Goal: Navigation & Orientation: Find specific page/section

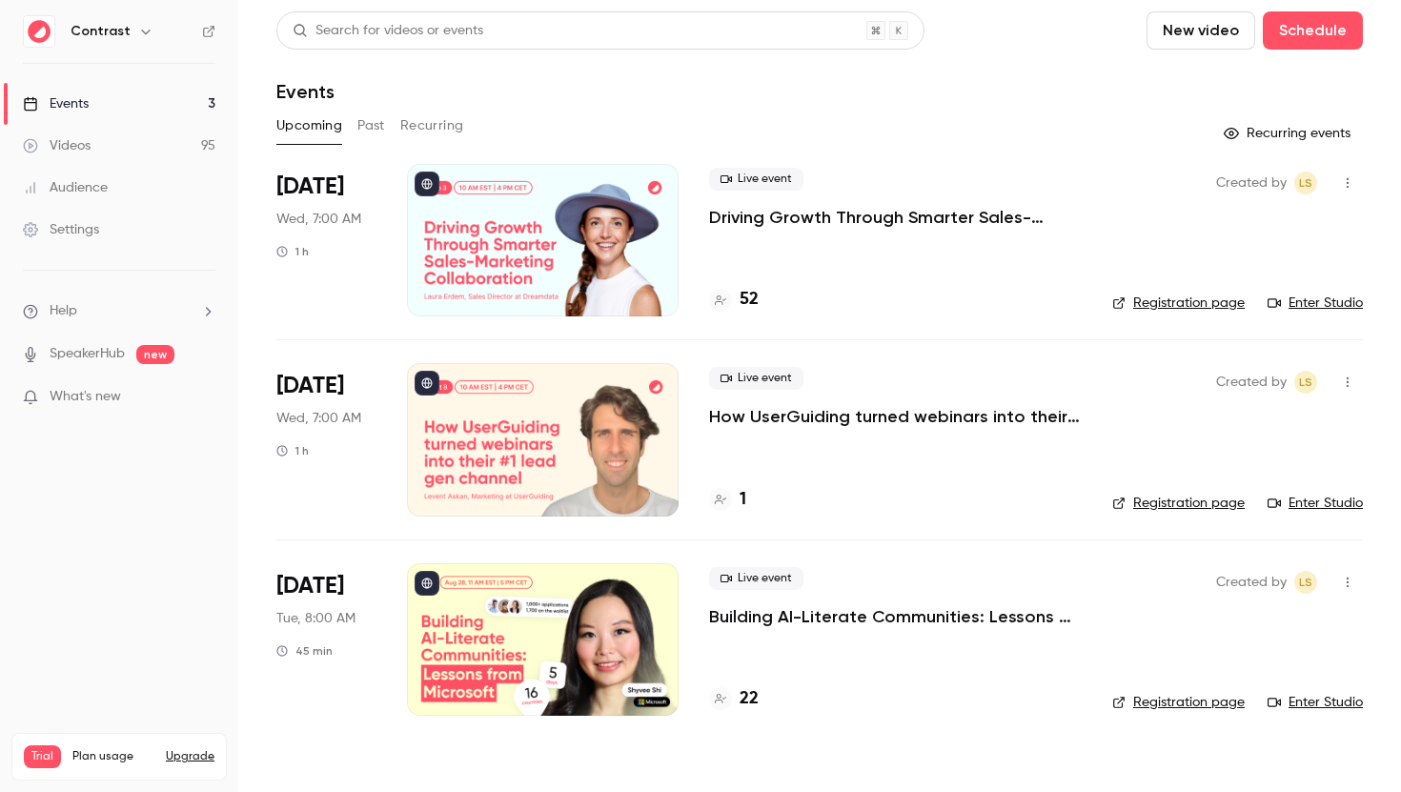
click at [114, 138] on link "Videos 95" at bounding box center [119, 146] width 238 height 42
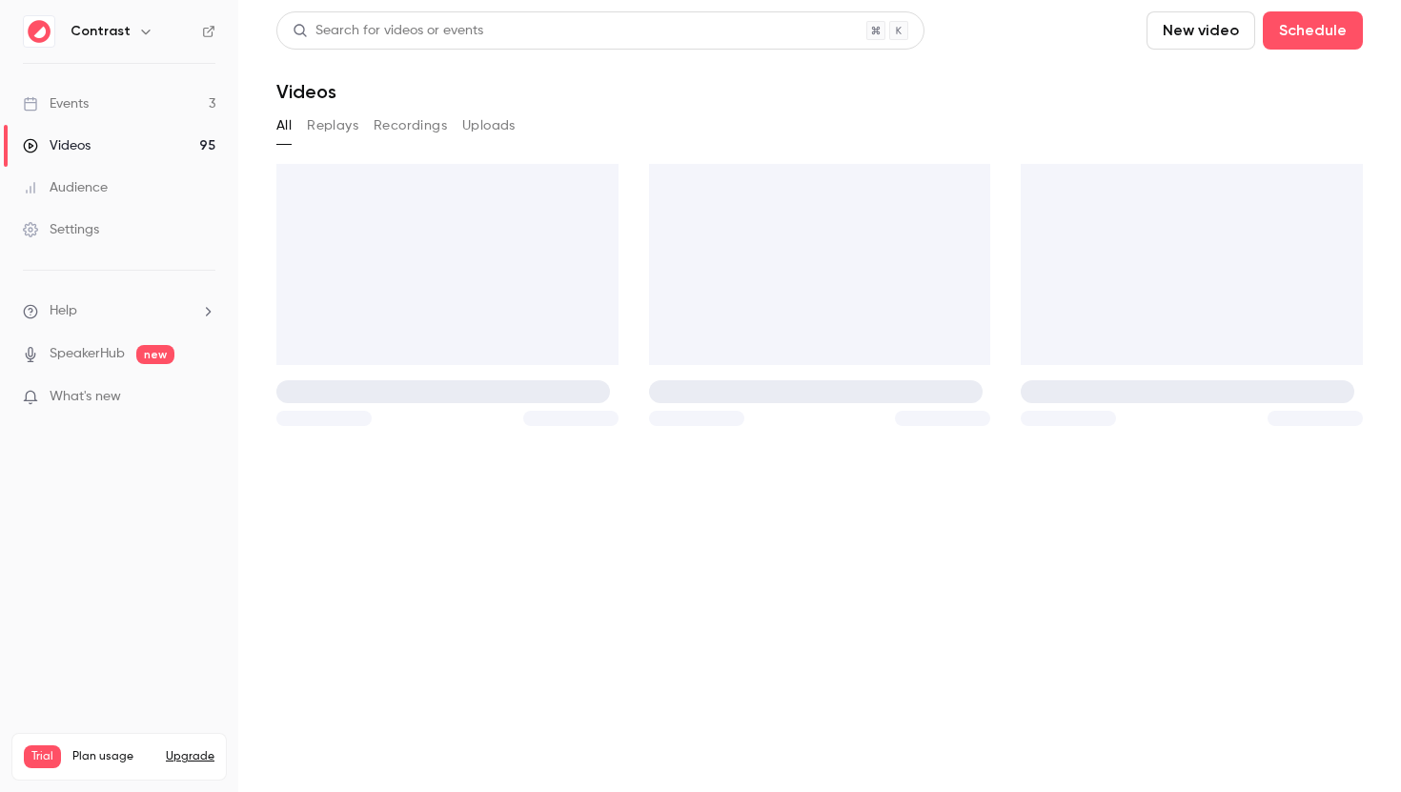
click at [145, 92] on link "Events 3" at bounding box center [119, 104] width 238 height 42
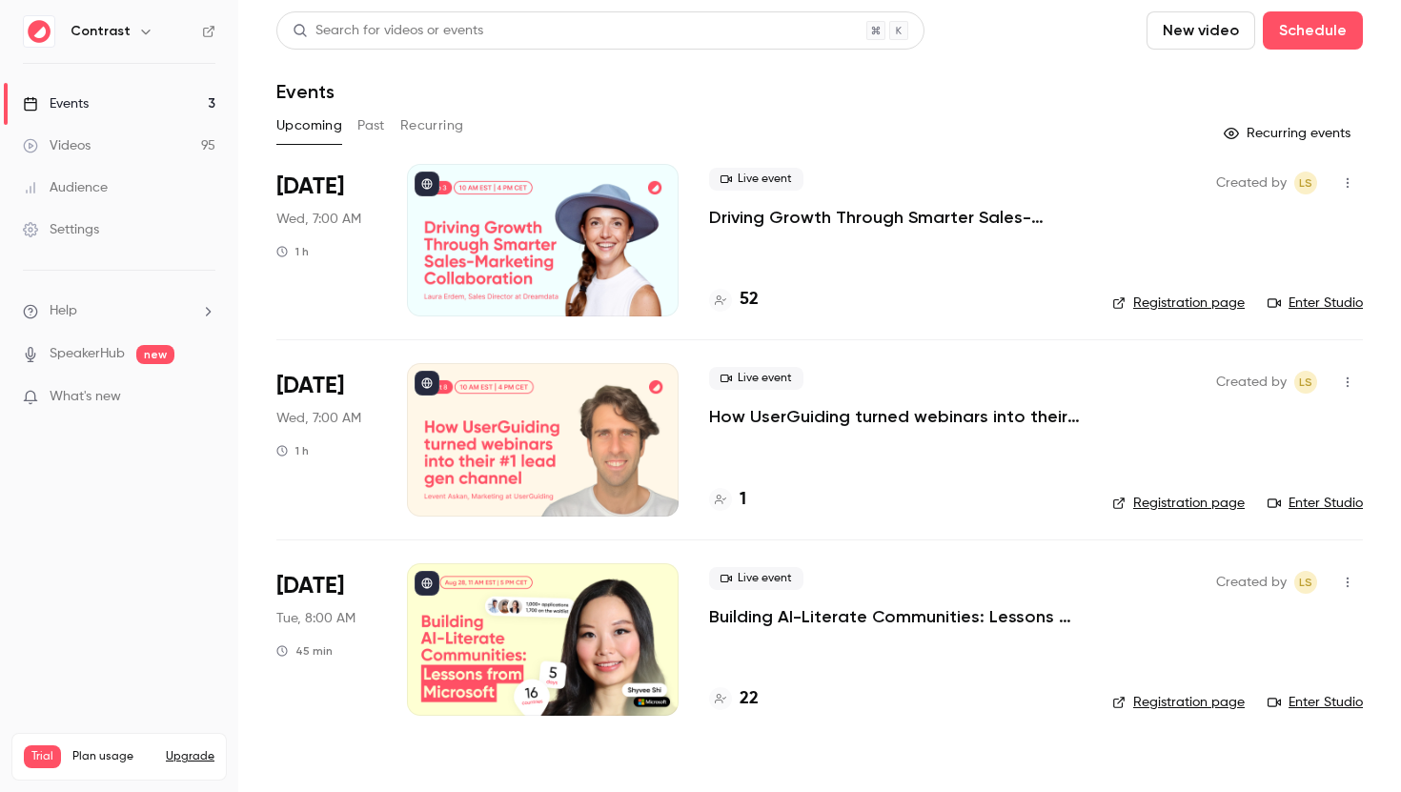
click at [147, 138] on link "Videos 95" at bounding box center [119, 146] width 238 height 42
